Goal: Task Accomplishment & Management: Manage account settings

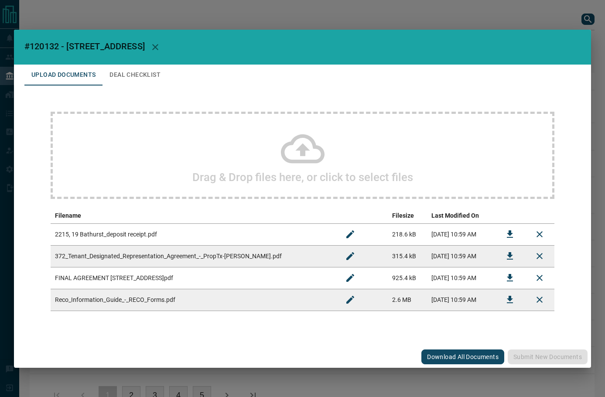
click at [41, 45] on span "#120132 - [STREET_ADDRESS]" at bounding box center [84, 46] width 120 height 10
copy span "120132"
click at [503, 279] on button "Download" at bounding box center [510, 278] width 21 height 21
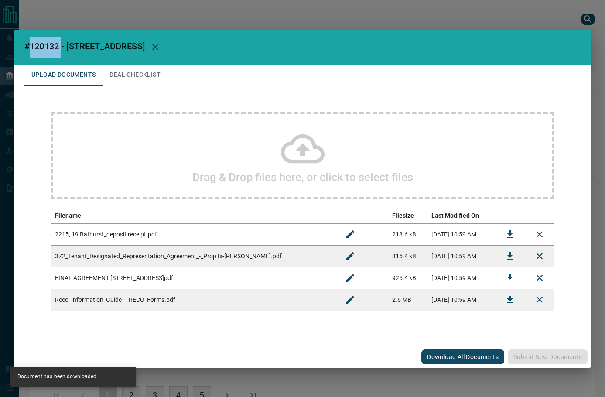
click at [504, 238] on button "Download" at bounding box center [510, 234] width 21 height 21
click at [151, 79] on button "Deal Checklist" at bounding box center [135, 75] width 65 height 21
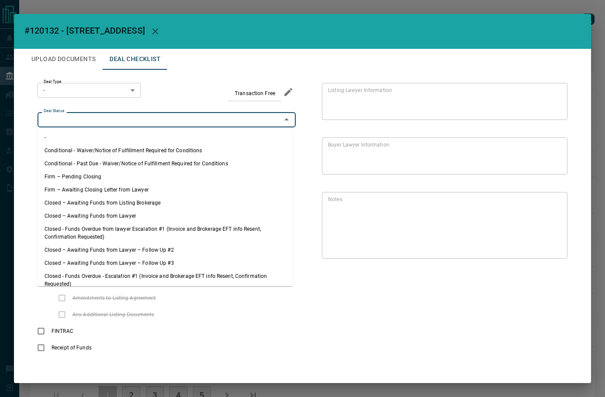
click at [86, 124] on input "Deal Status" at bounding box center [159, 120] width 239 height 10
click at [94, 176] on li "Firm – Pending Closing" at bounding box center [165, 176] width 255 height 13
type input "**********"
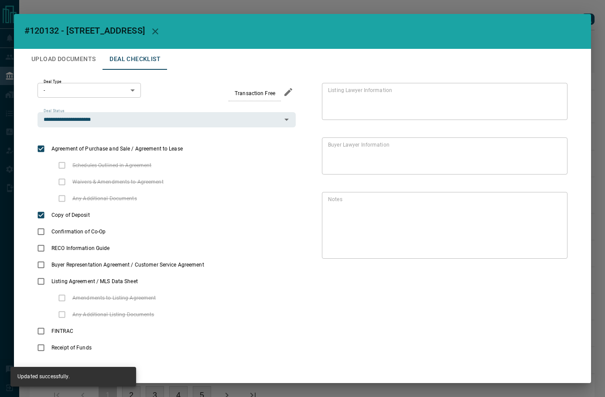
click at [135, 91] on body "Lead Transfers Leads Deals Listings Campaigns Quota Rules Agent Quotas Admin Mo…" at bounding box center [302, 212] width 605 height 425
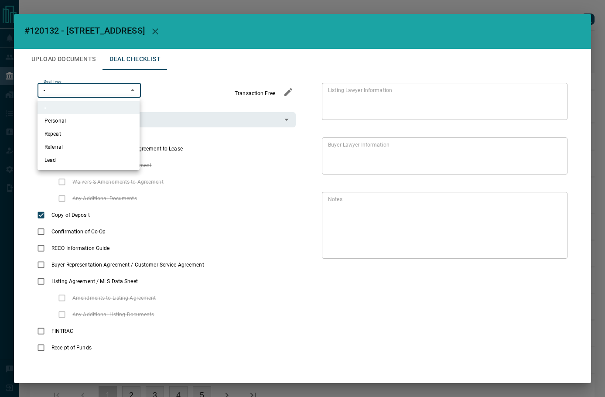
click at [110, 120] on li "Personal" at bounding box center [89, 120] width 102 height 13
type input "*"
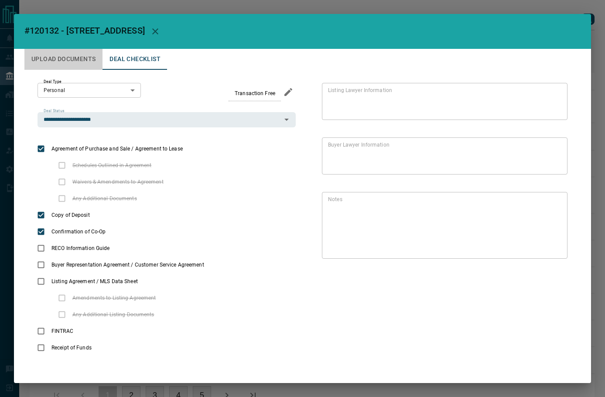
drag, startPoint x: 60, startPoint y: 53, endPoint x: 69, endPoint y: 74, distance: 22.6
click at [60, 55] on button "Upload Documents" at bounding box center [63, 59] width 78 height 21
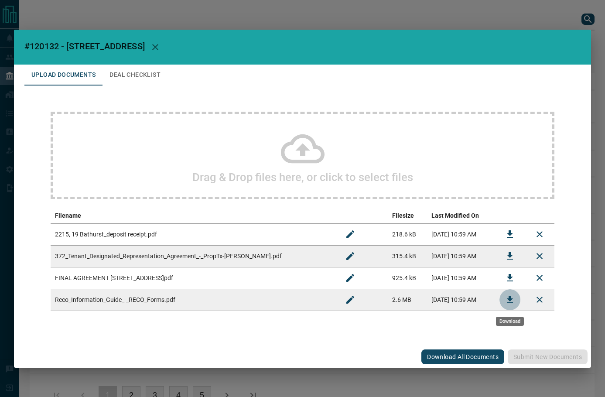
click at [504, 300] on button "Download" at bounding box center [510, 299] width 21 height 21
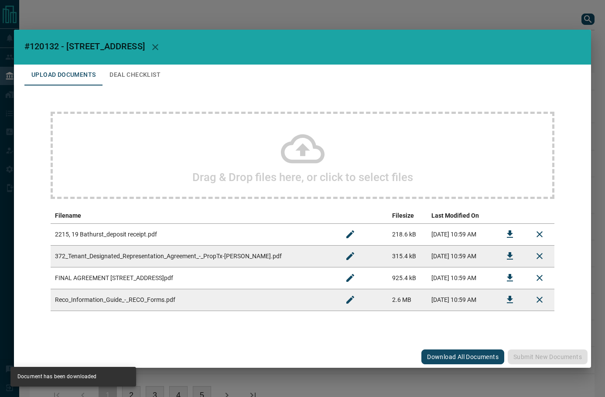
click at [505, 259] on icon "Download" at bounding box center [510, 256] width 10 height 10
click at [158, 79] on button "Deal Checklist" at bounding box center [135, 75] width 65 height 21
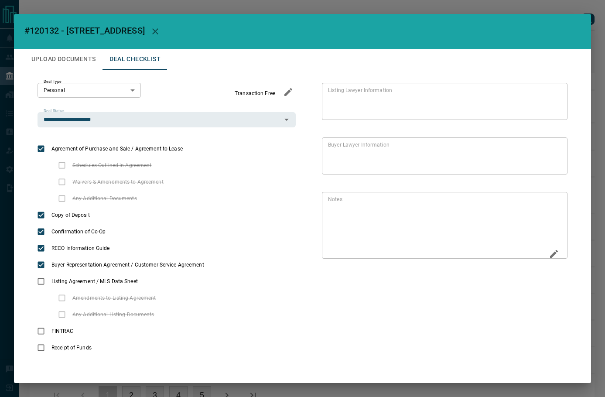
click at [552, 252] on icon "Edit" at bounding box center [554, 254] width 10 height 10
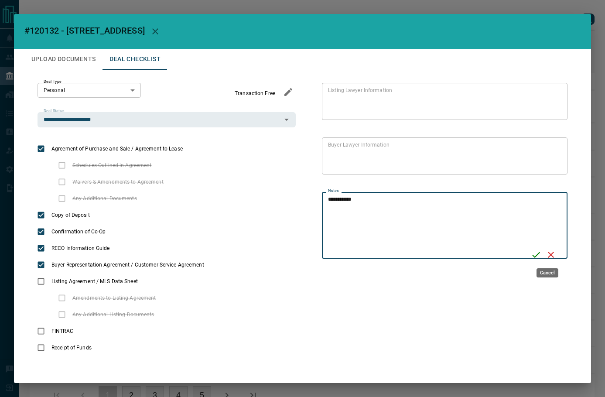
type textarea "**********"
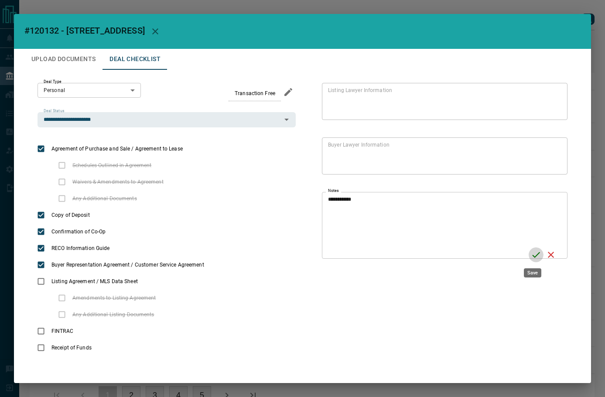
click at [534, 254] on icon "Save" at bounding box center [536, 255] width 8 height 6
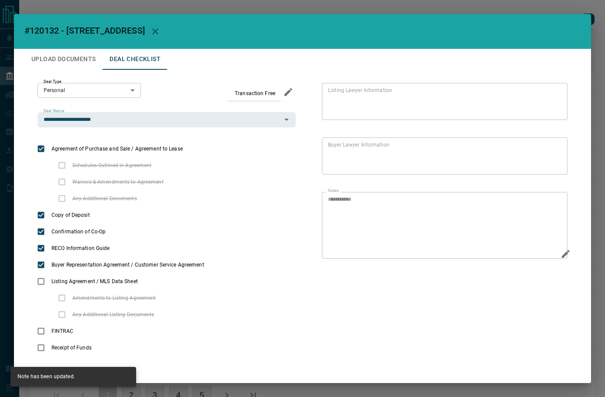
click at [66, 60] on button "Upload Documents" at bounding box center [63, 59] width 78 height 21
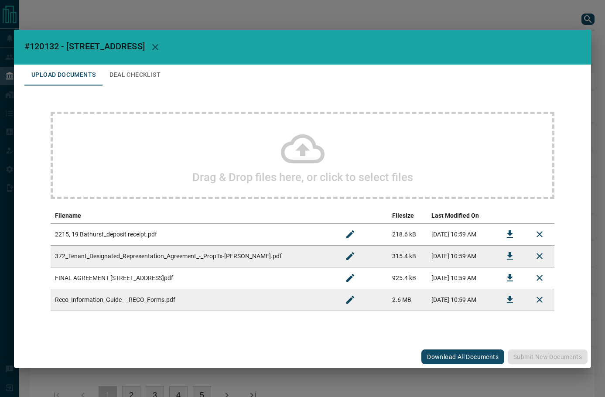
click at [95, 141] on div "Drag & Drop files here, or click to select files" at bounding box center [303, 155] width 504 height 87
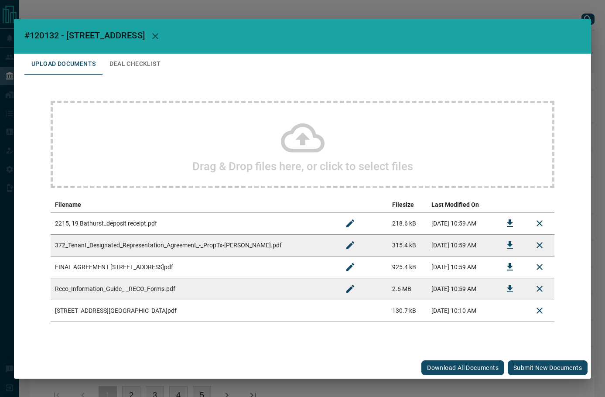
click at [544, 372] on button "Submit new documents" at bounding box center [548, 367] width 80 height 15
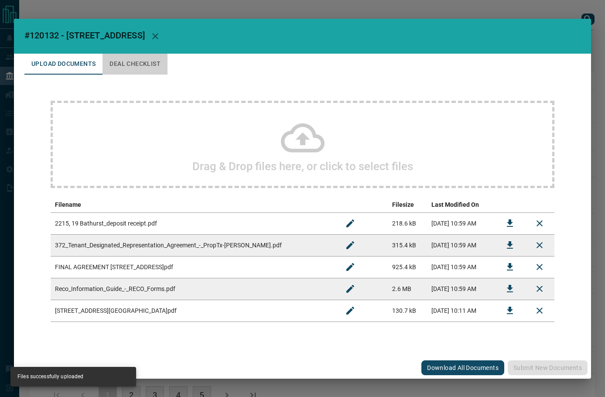
click at [147, 60] on button "Deal Checklist" at bounding box center [135, 64] width 65 height 21
